Goal: Find specific page/section

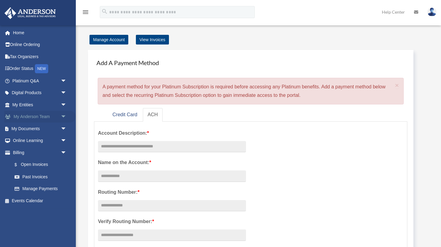
click at [26, 118] on link "My [PERSON_NAME] Team arrow_drop_down" at bounding box center [40, 117] width 72 height 12
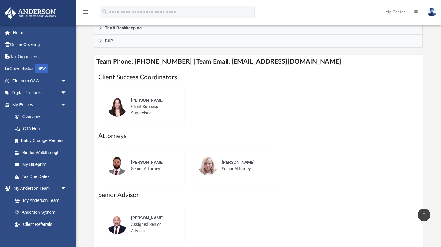
scroll to position [208, 0]
click at [152, 82] on h1 "Client Success Coordinators" at bounding box center [258, 77] width 320 height 9
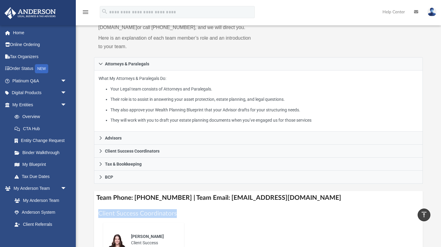
scroll to position [0, 0]
